Goal: Task Accomplishment & Management: Manage account settings

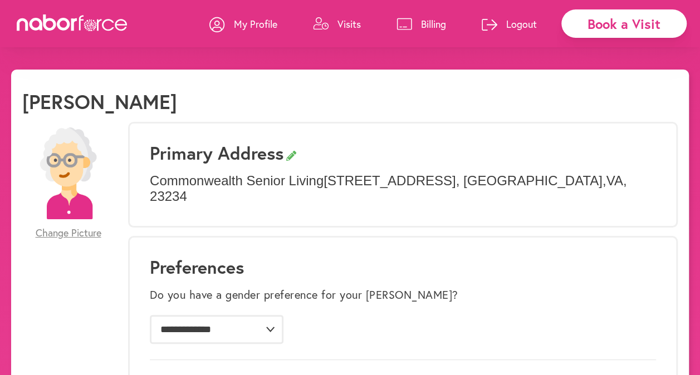
click at [347, 22] on p "Visits" at bounding box center [348, 23] width 23 height 13
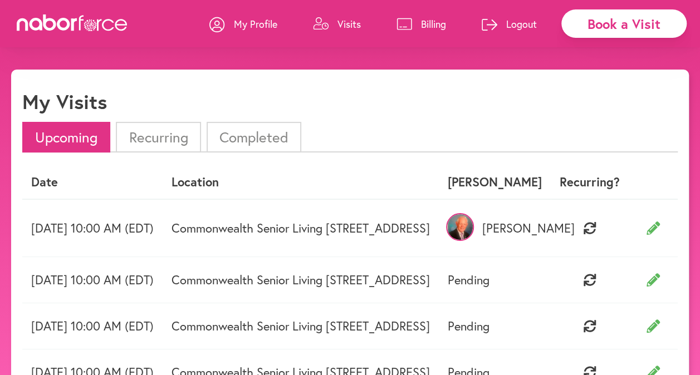
click at [67, 230] on td "[DATE] 10:00 AM (EDT)" at bounding box center [92, 228] width 140 height 58
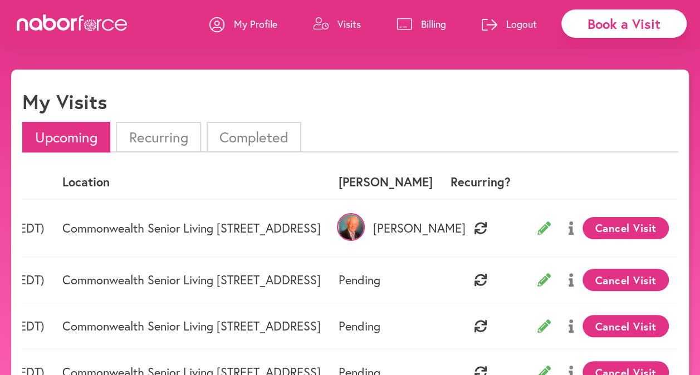
scroll to position [0, 188]
click at [645, 234] on button "Cancel Visit" at bounding box center [625, 228] width 86 height 22
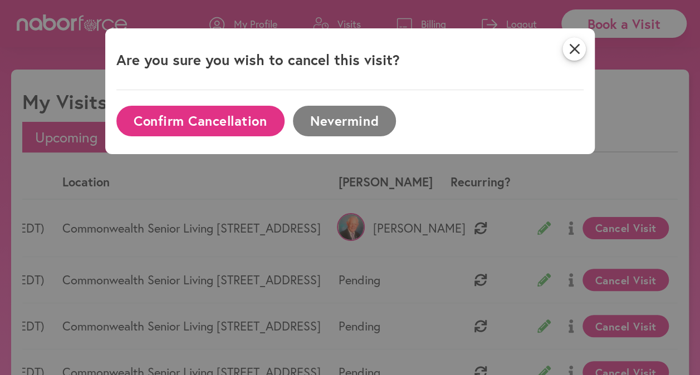
click at [239, 114] on button "Confirm Cancellation" at bounding box center [200, 121] width 168 height 31
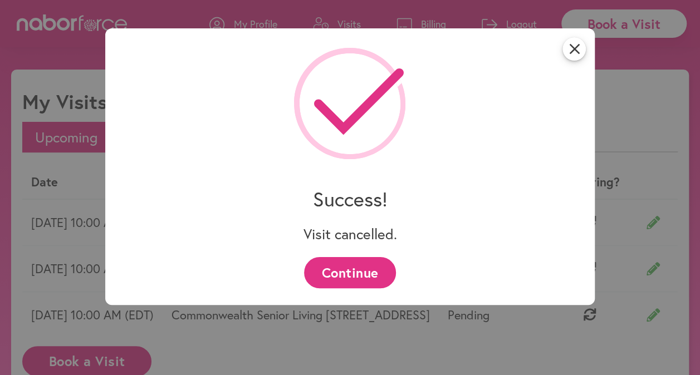
click at [342, 272] on button "Continue" at bounding box center [350, 272] width 92 height 31
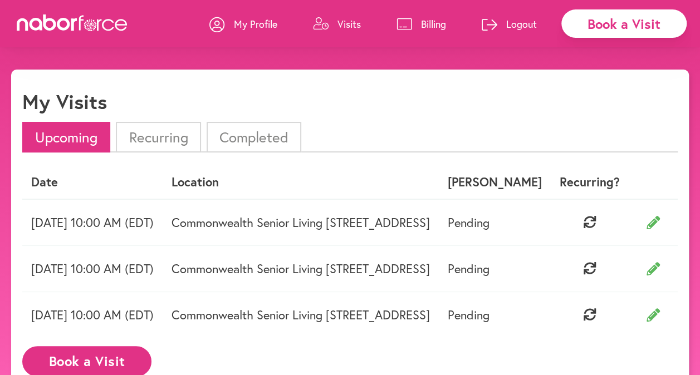
click at [342, 272] on td "Commonwealth Senior Living [STREET_ADDRESS]" at bounding box center [301, 268] width 276 height 46
